Goal: Use online tool/utility: Use online tool/utility

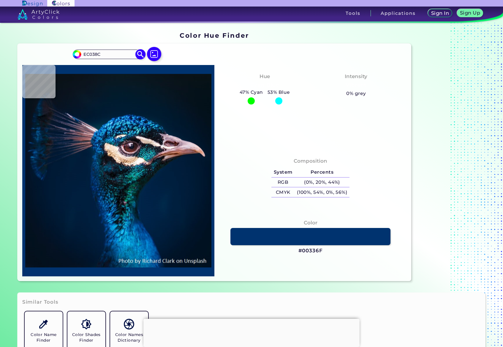
type input "EC038C"
click at [143, 54] on img at bounding box center [140, 54] width 10 height 10
type input "#ec038c"
type input "#EC038C"
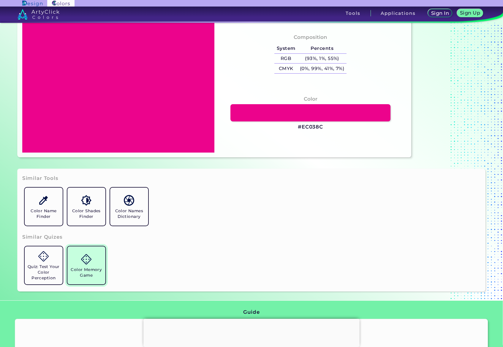
scroll to position [125, 0]
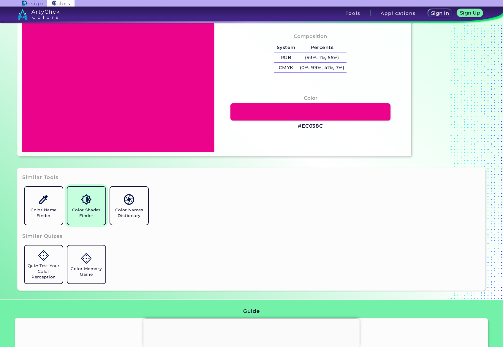
click at [93, 219] on link "Color Shades Finder" at bounding box center [86, 205] width 43 height 43
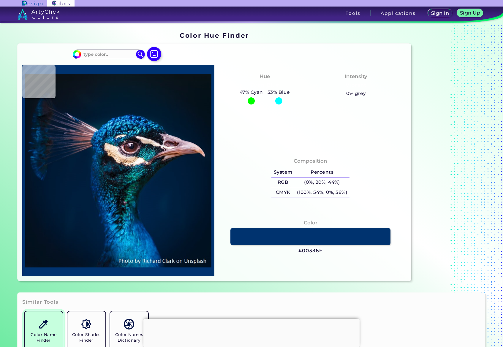
scroll to position [207, 0]
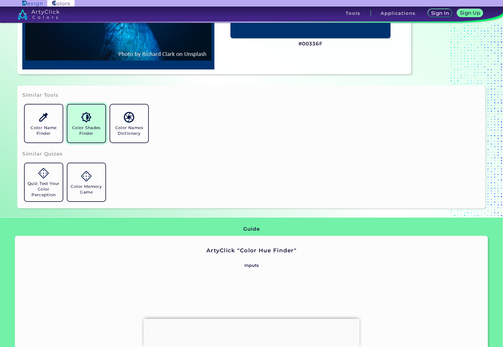
click at [86, 124] on link "Color Shades Finder" at bounding box center [86, 123] width 43 height 43
